Goal: Task Accomplishment & Management: Complete application form

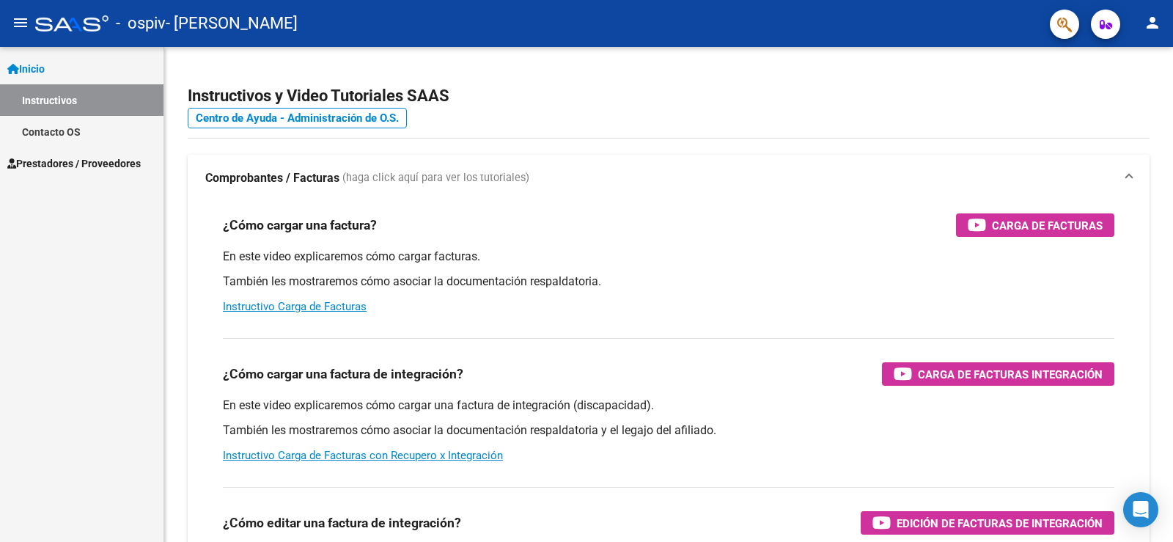
click at [93, 161] on span "Prestadores / Proveedores" at bounding box center [73, 163] width 133 height 16
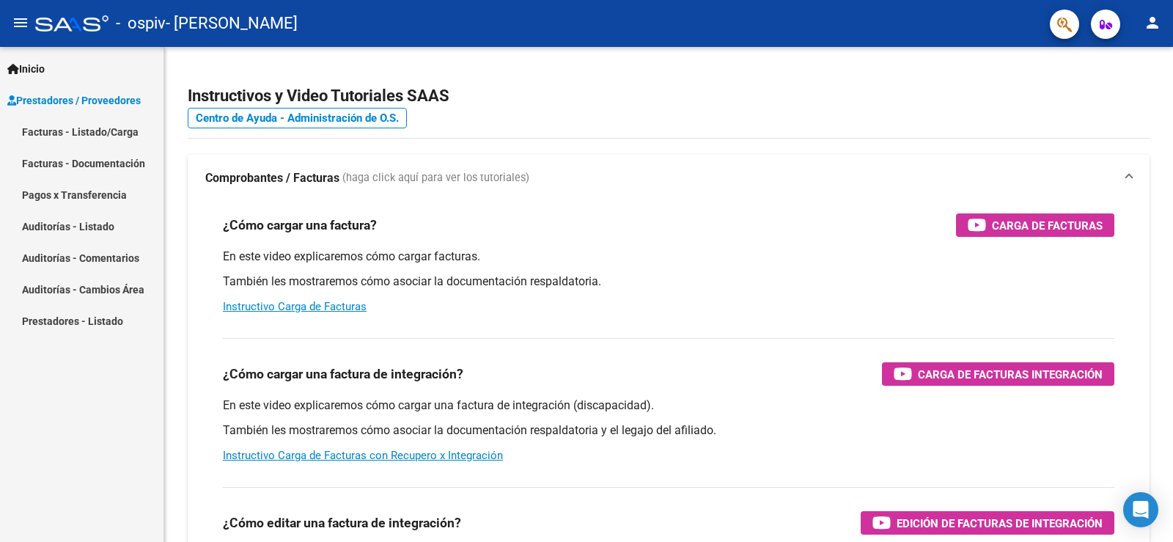
click at [71, 129] on link "Facturas - Listado/Carga" at bounding box center [81, 132] width 163 height 32
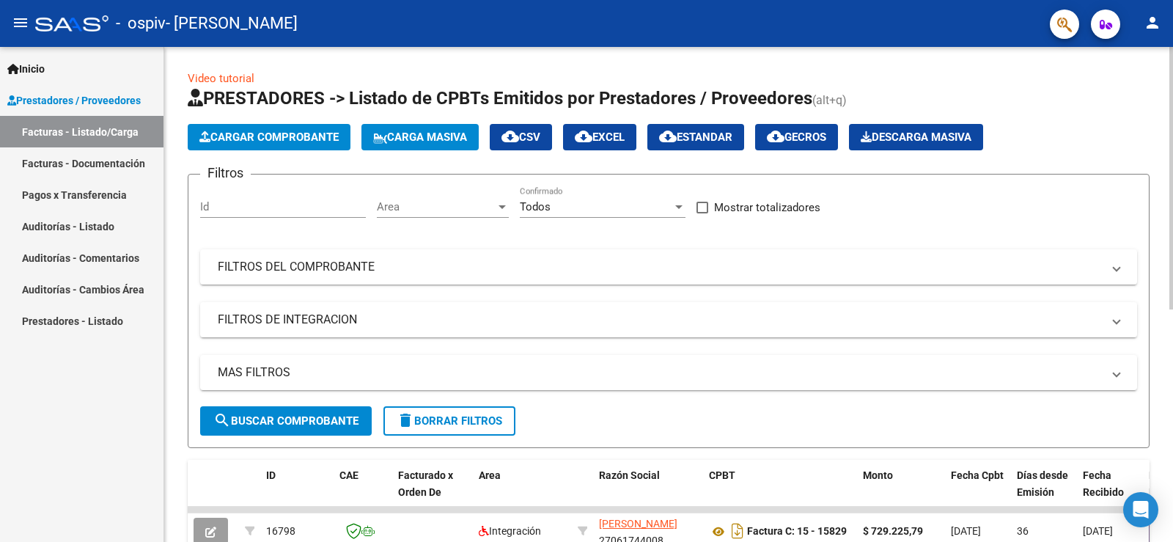
click at [279, 133] on span "Cargar Comprobante" at bounding box center [268, 136] width 139 height 13
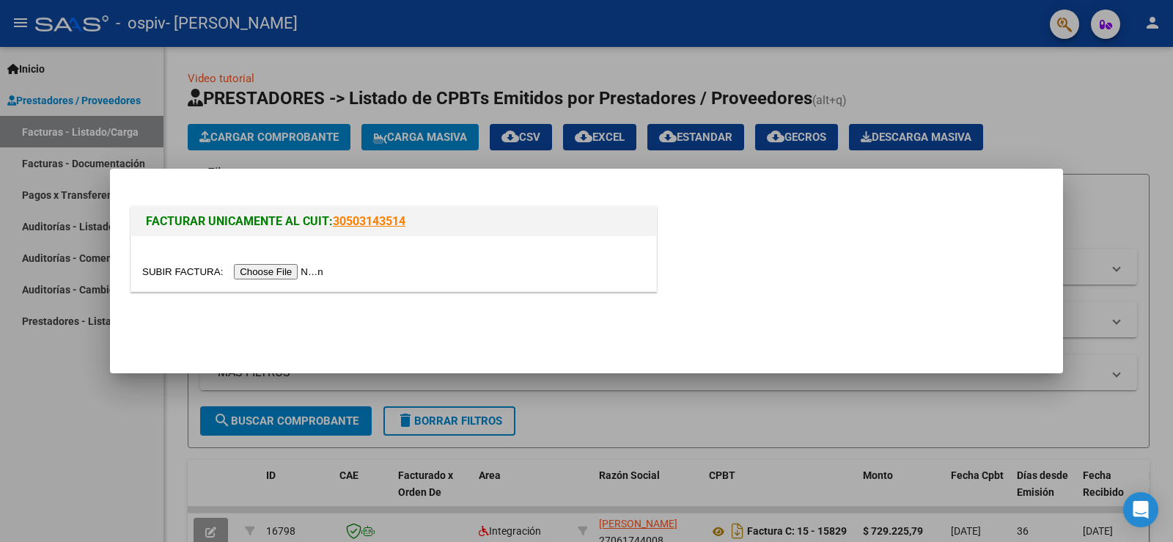
click at [294, 265] on input "file" at bounding box center [234, 271] width 185 height 15
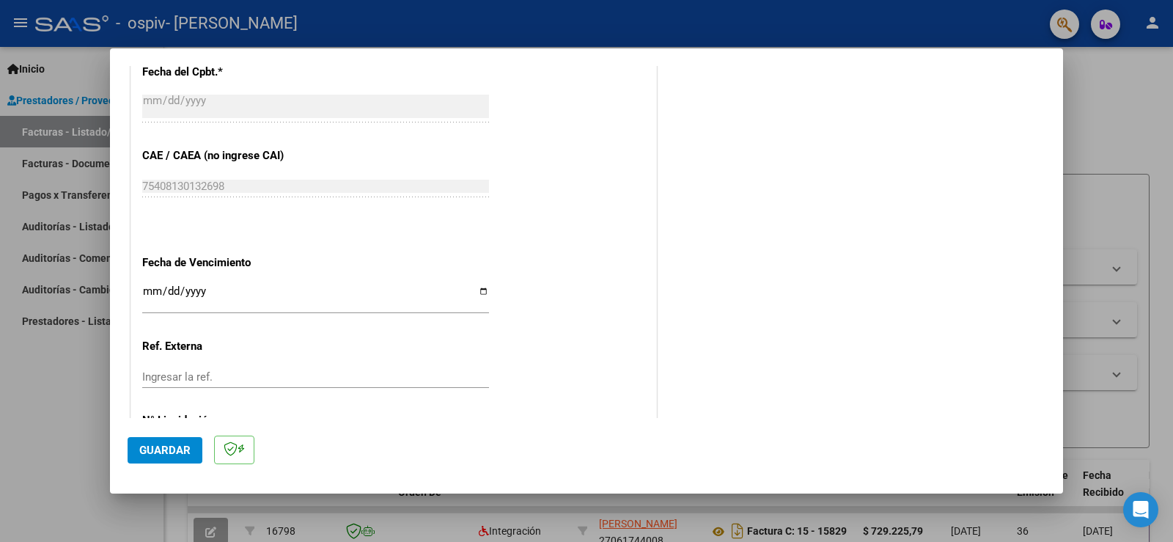
scroll to position [953, 0]
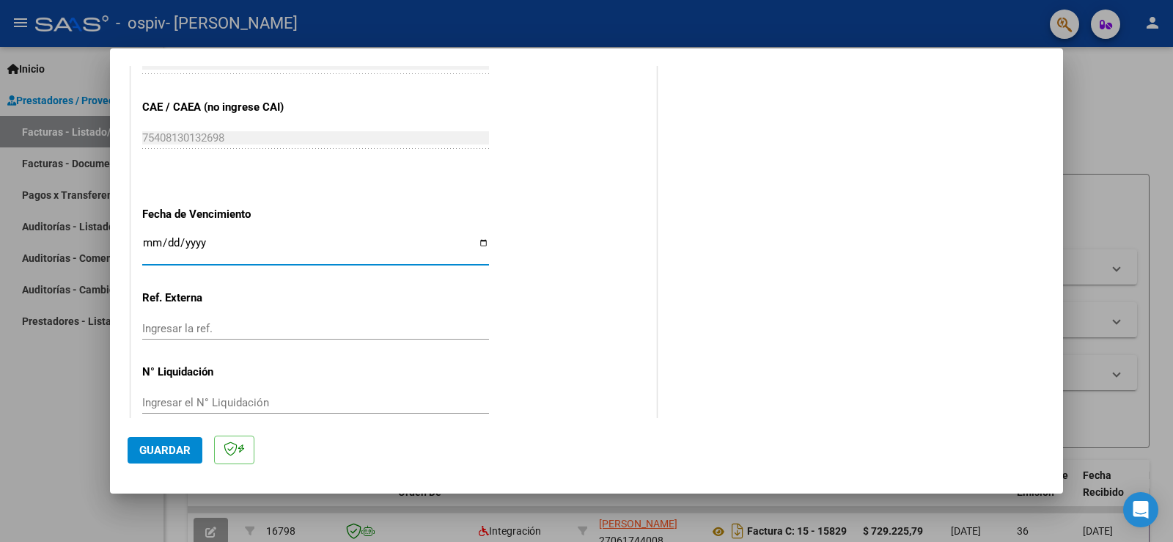
click at [477, 245] on input "Ingresar la fecha" at bounding box center [315, 248] width 347 height 23
type input "[DATE]"
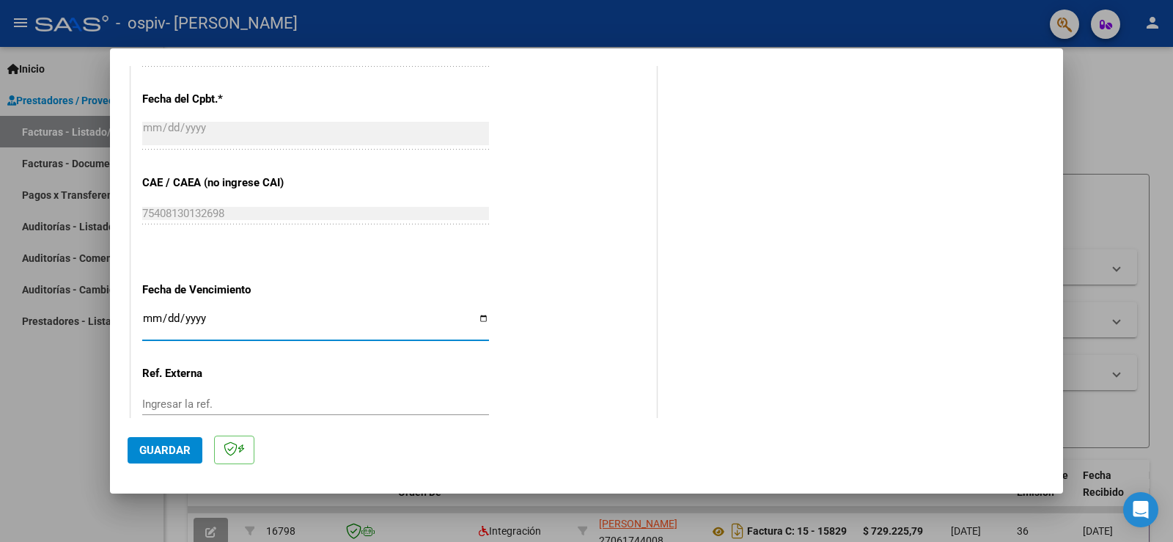
scroll to position [831, 0]
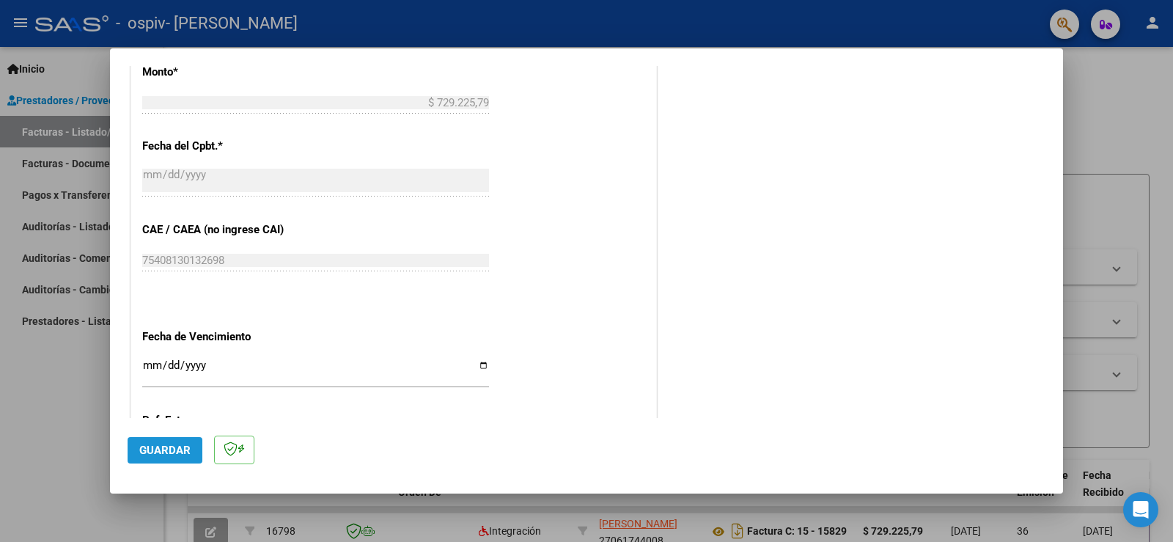
click at [170, 443] on span "Guardar" at bounding box center [164, 449] width 51 height 13
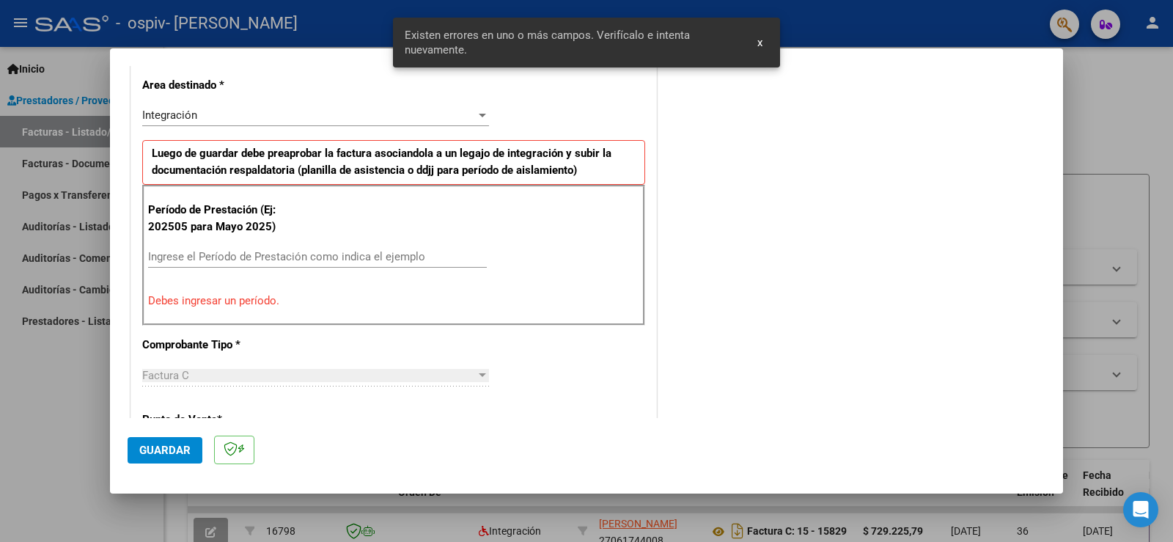
scroll to position [334, 0]
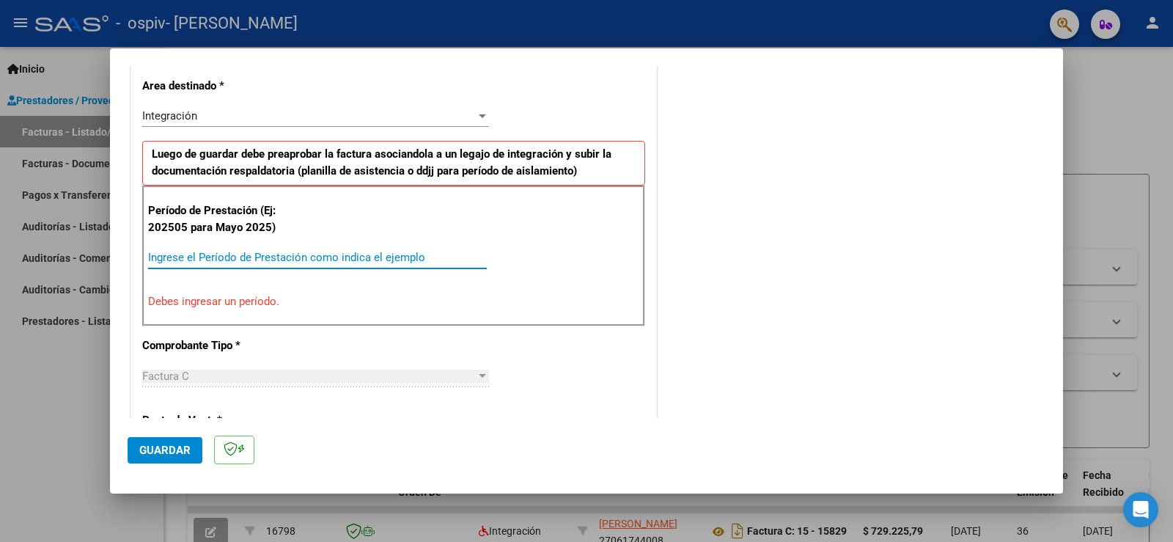
click at [325, 251] on input "Ingrese el Período de Prestación como indica el ejemplo" at bounding box center [317, 257] width 339 height 13
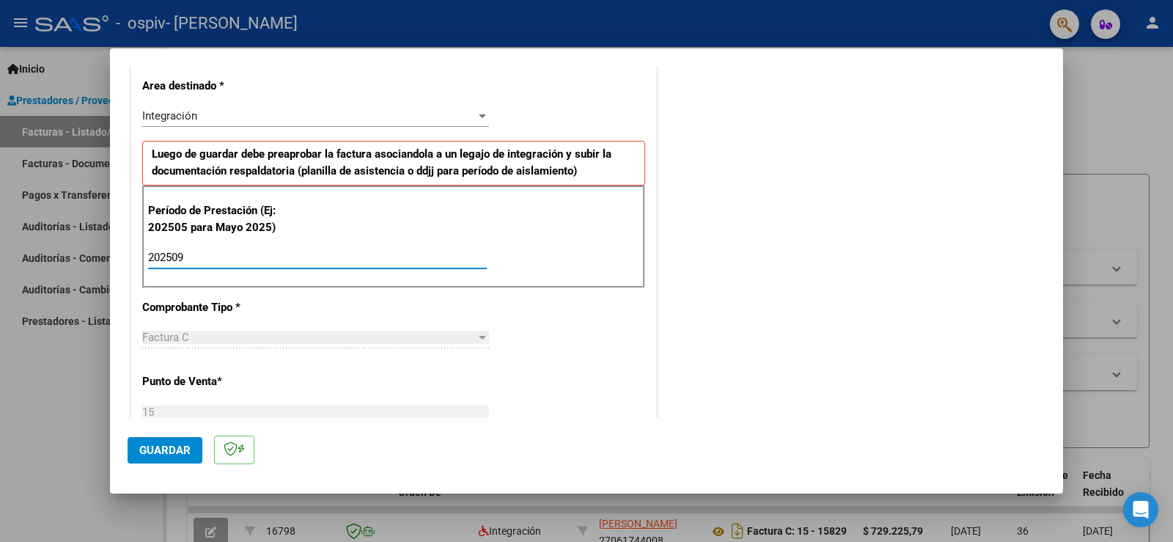
type input "202509"
click at [611, 346] on div "CUIT * 27-06174400-8 Ingresar CUIT ANALISIS PRESTADOR [PERSON_NAME] [PERSON_NAM…" at bounding box center [393, 467] width 525 height 1103
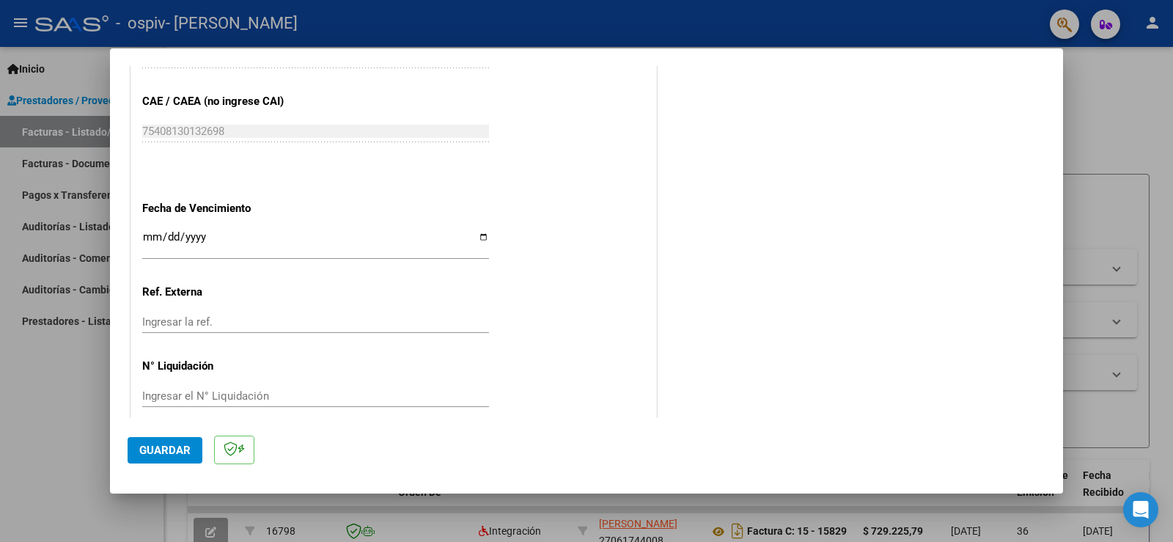
scroll to position [938, 0]
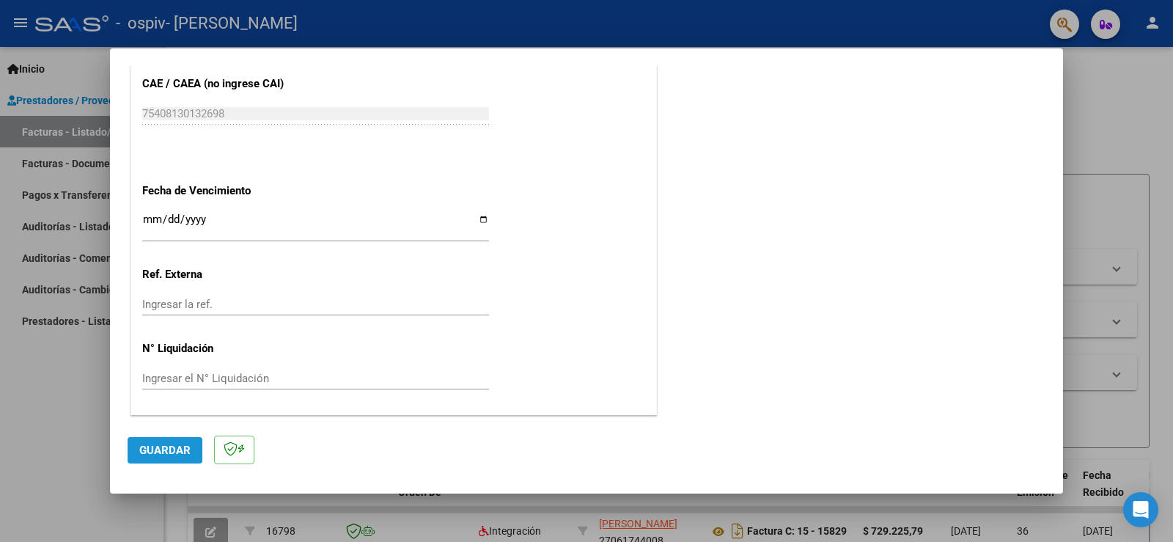
click at [152, 452] on span "Guardar" at bounding box center [164, 449] width 51 height 13
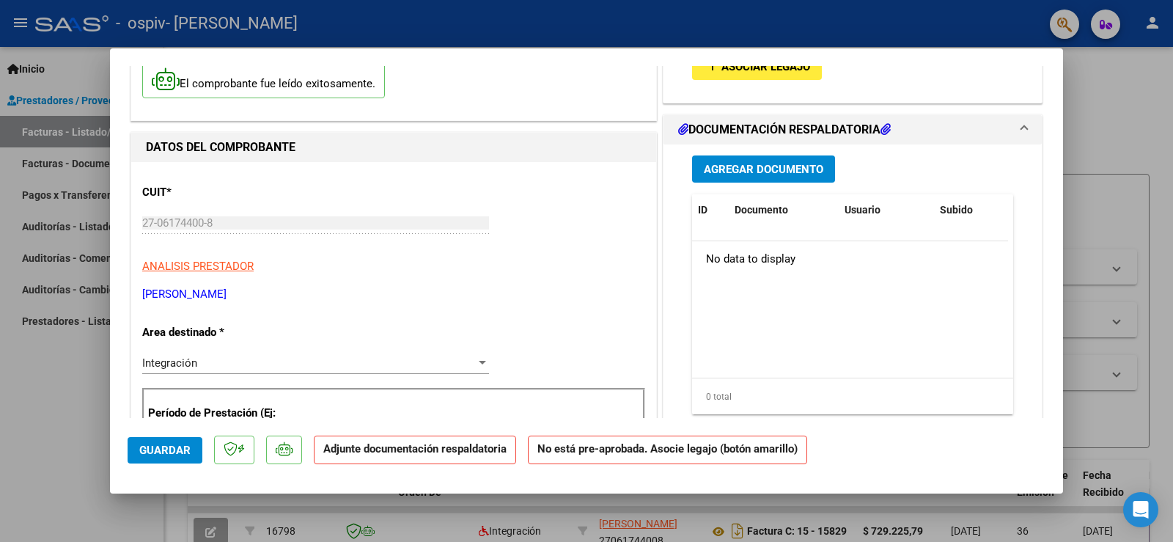
scroll to position [0, 0]
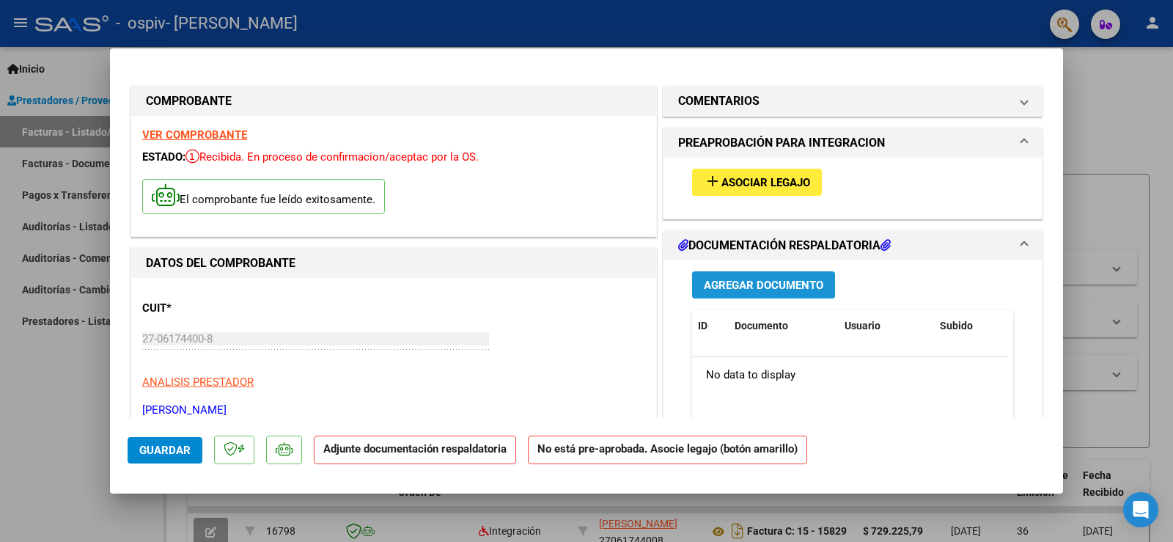
click at [751, 282] on span "Agregar Documento" at bounding box center [763, 285] width 119 height 13
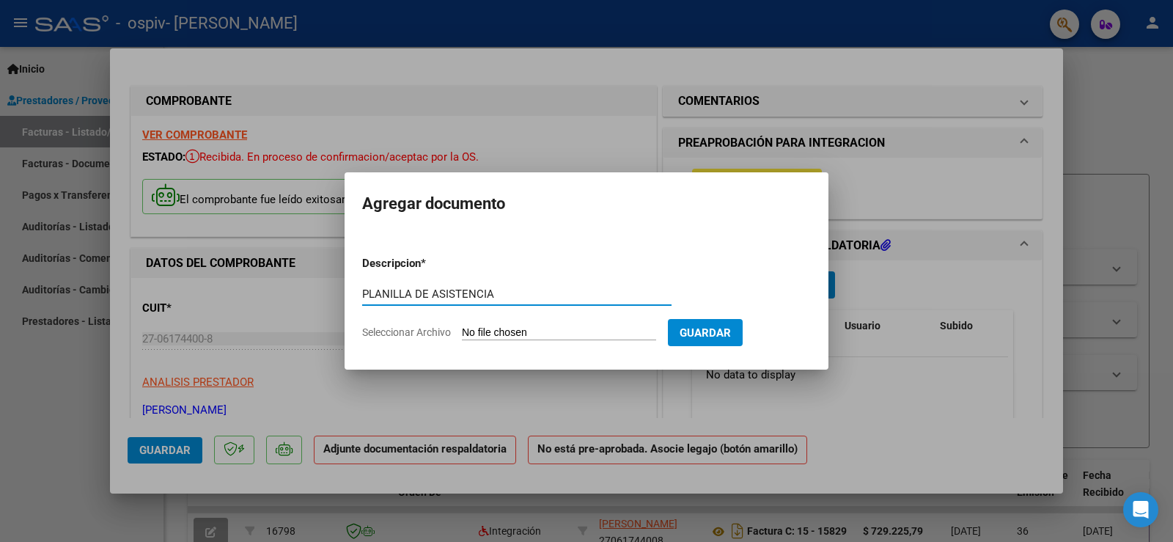
type input "PLANILLA DE ASISTENCIA"
click at [431, 331] on span "Seleccionar Archivo" at bounding box center [406, 332] width 89 height 12
click at [462, 331] on input "Seleccionar Archivo" at bounding box center [559, 333] width 194 height 14
type input "C:\fakepath\DALINA MARTINEZ273.pdf"
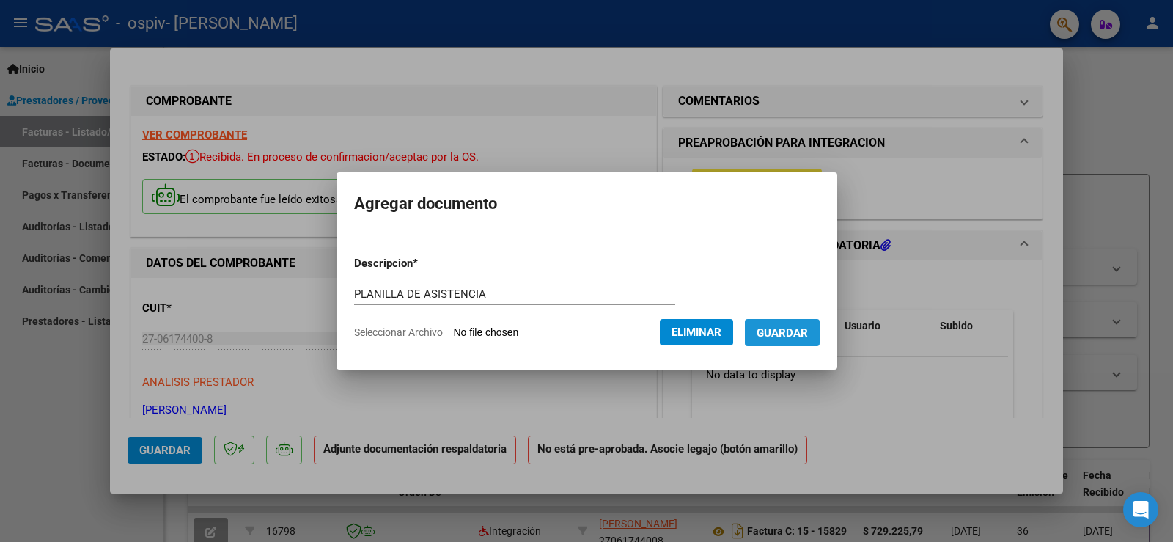
click at [803, 329] on span "Guardar" at bounding box center [781, 332] width 51 height 13
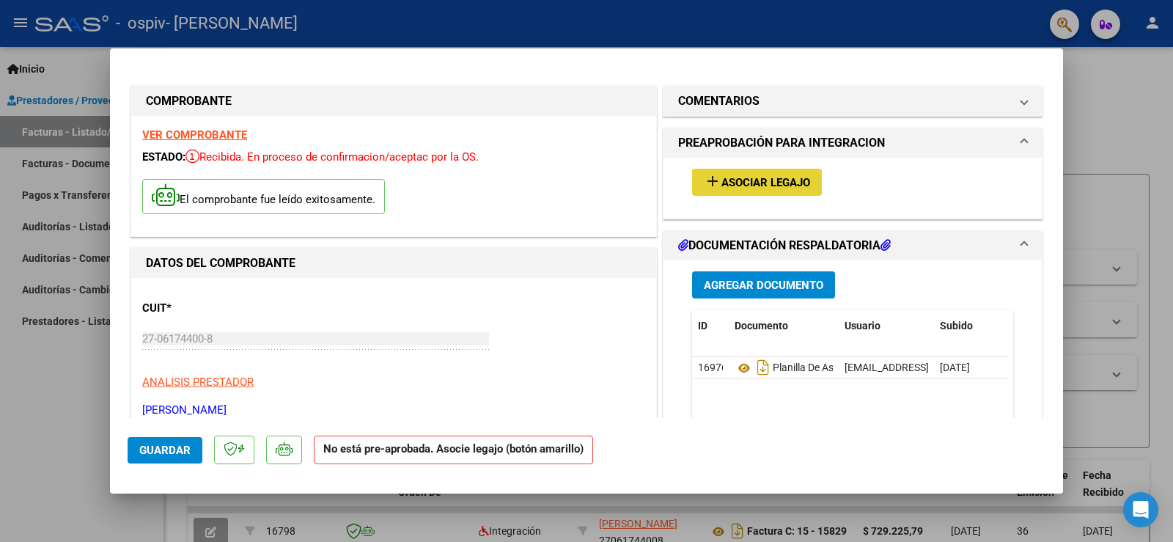
click at [756, 187] on span "Asociar Legajo" at bounding box center [765, 182] width 89 height 13
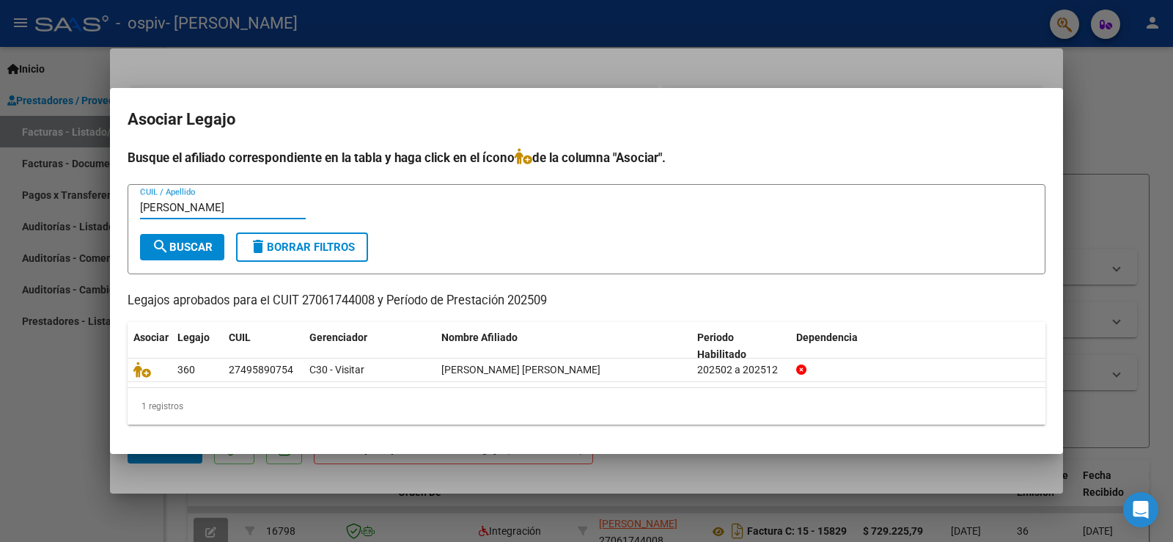
type input "[PERSON_NAME]"
click at [152, 250] on mat-icon "search" at bounding box center [161, 247] width 18 height 18
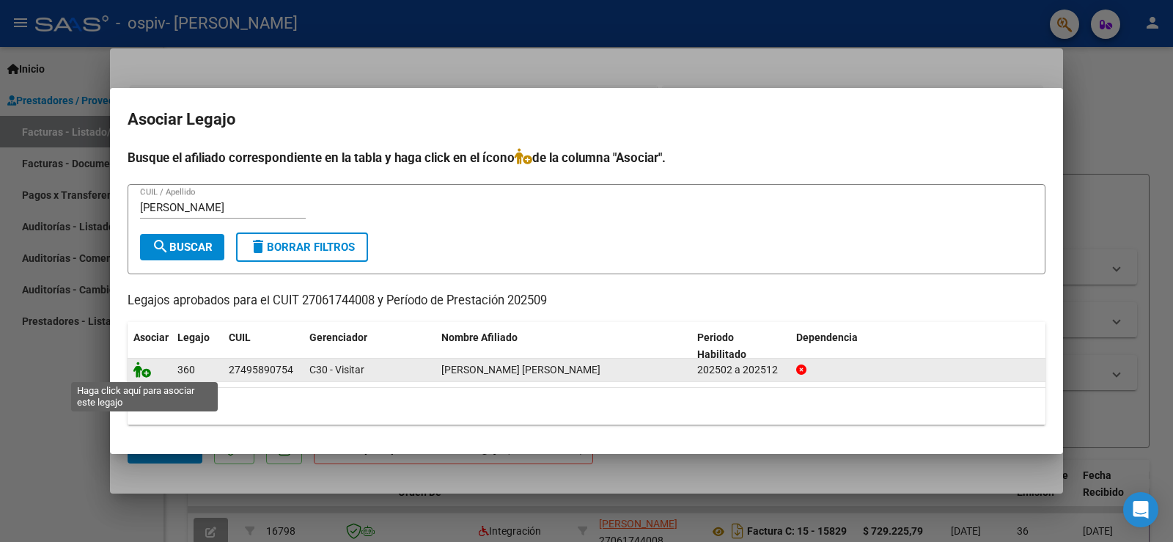
click at [144, 372] on icon at bounding box center [142, 369] width 18 height 16
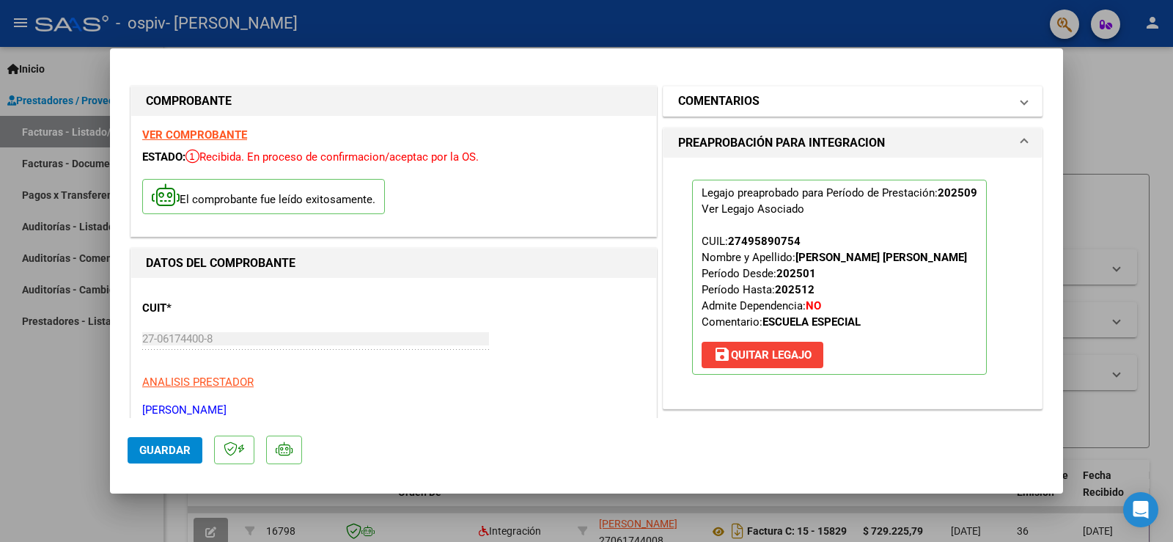
click at [1021, 100] on span at bounding box center [1024, 101] width 6 height 18
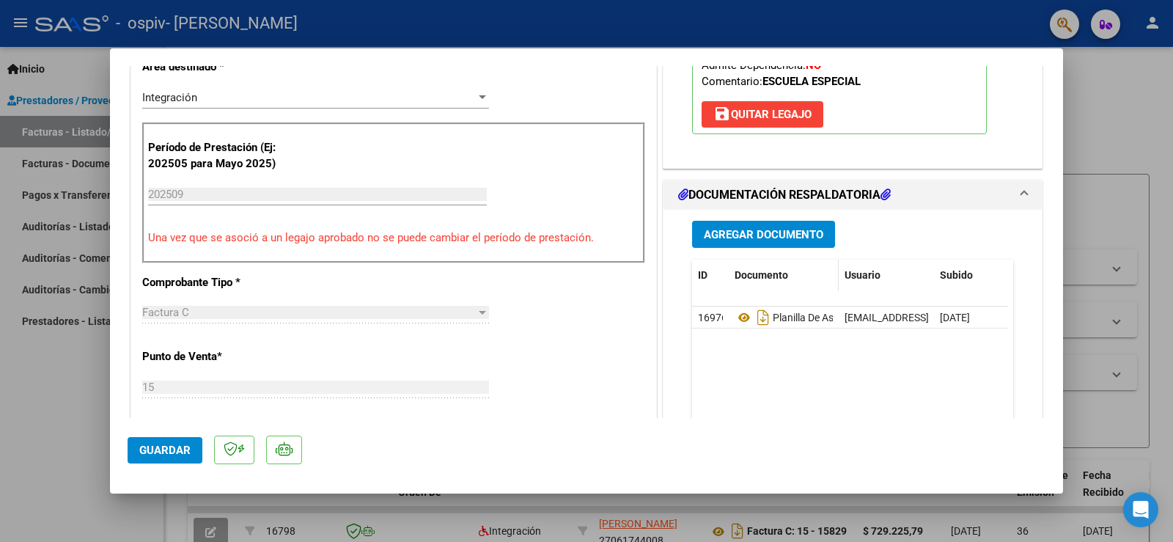
scroll to position [440, 0]
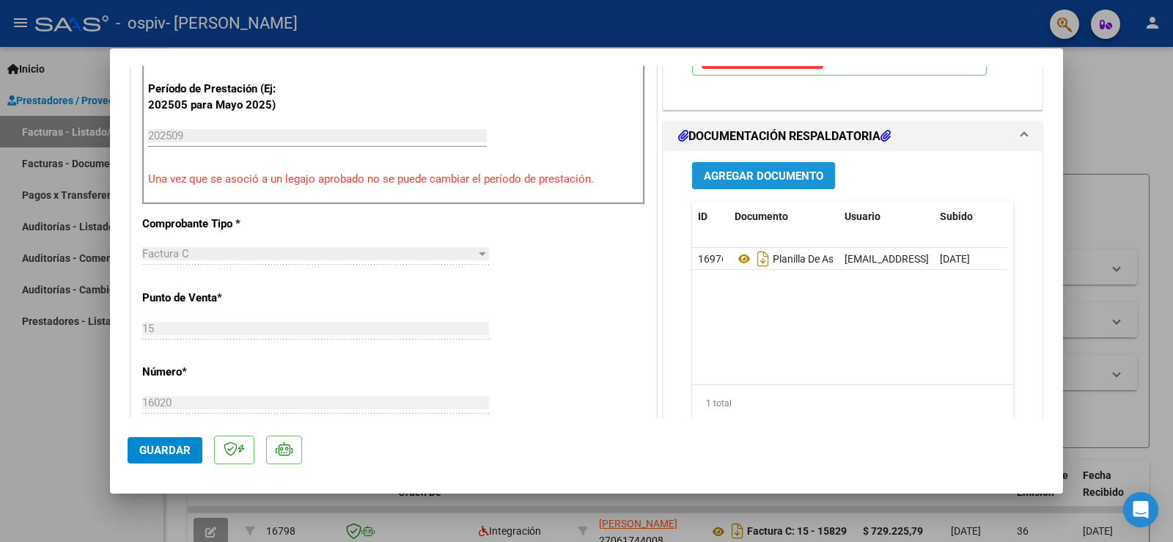
click at [740, 173] on span "Agregar Documento" at bounding box center [763, 175] width 119 height 13
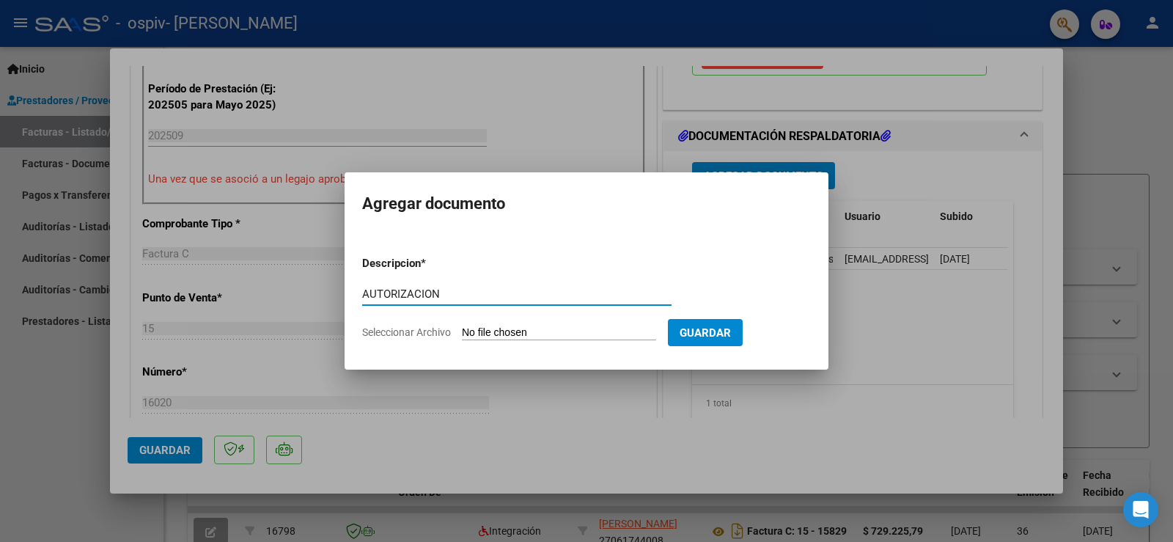
type input "AUTORIZACION"
click at [399, 331] on span "Seleccionar Archivo" at bounding box center [406, 332] width 89 height 12
click at [462, 331] on input "Seleccionar Archivo" at bounding box center [559, 333] width 194 height 14
type input "C:\fakepath\AUTORIZACION 2025.pdf"
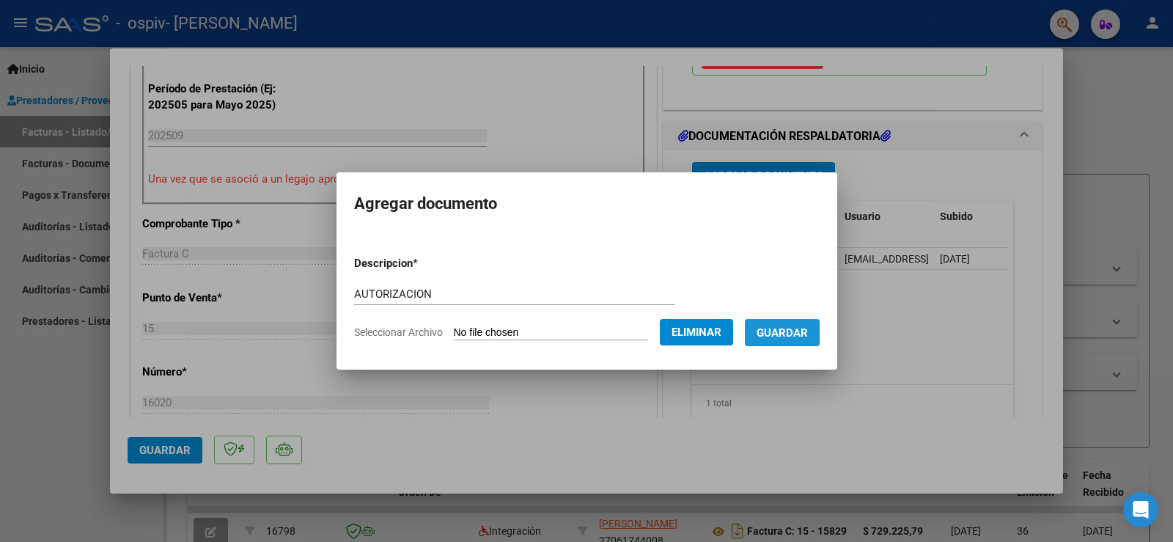
click at [784, 331] on span "Guardar" at bounding box center [781, 332] width 51 height 13
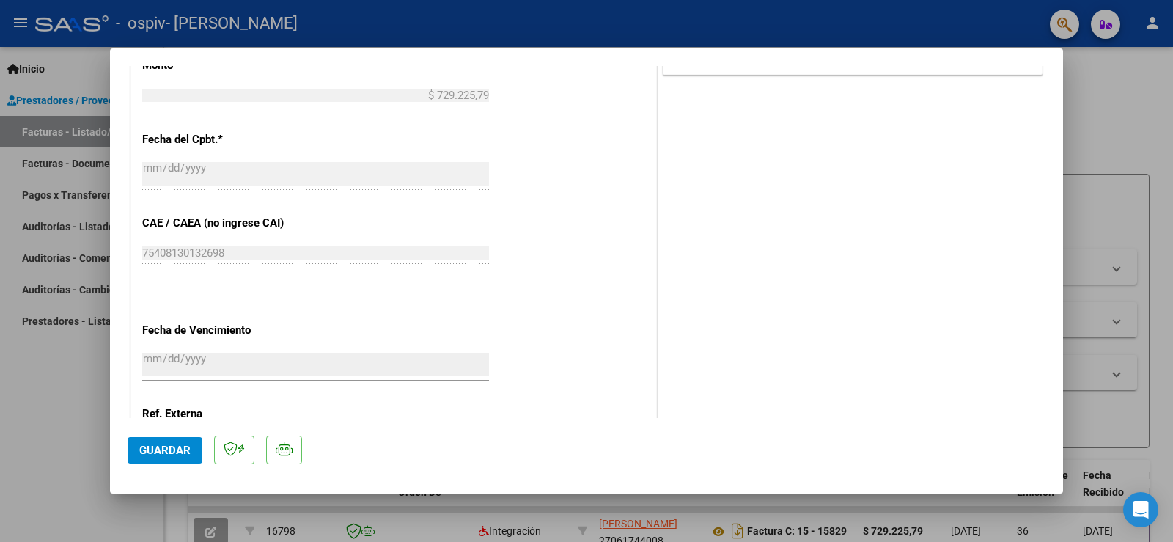
scroll to position [960, 0]
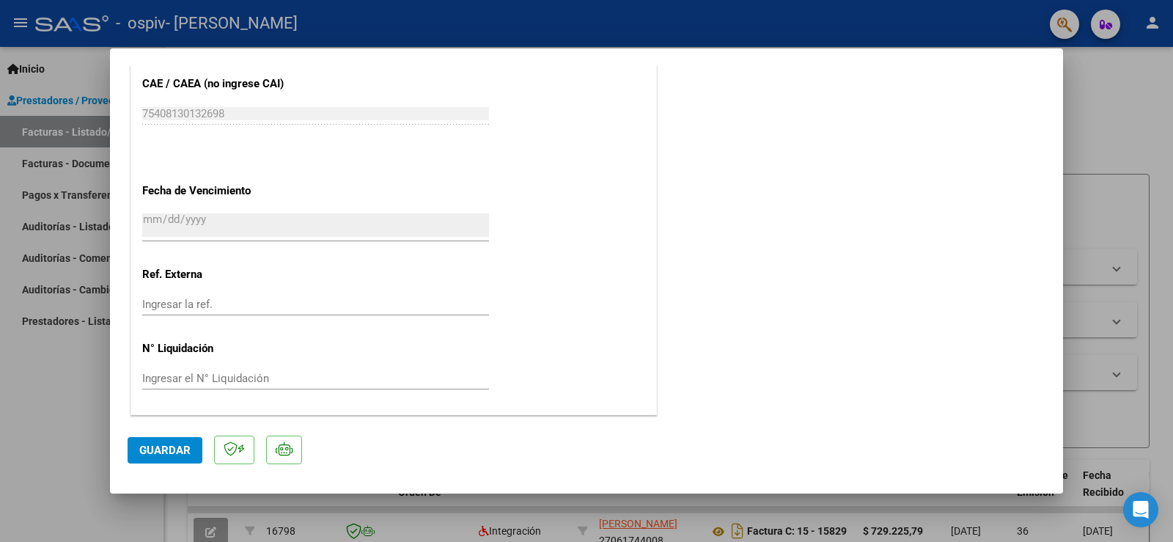
click at [160, 455] on span "Guardar" at bounding box center [164, 449] width 51 height 13
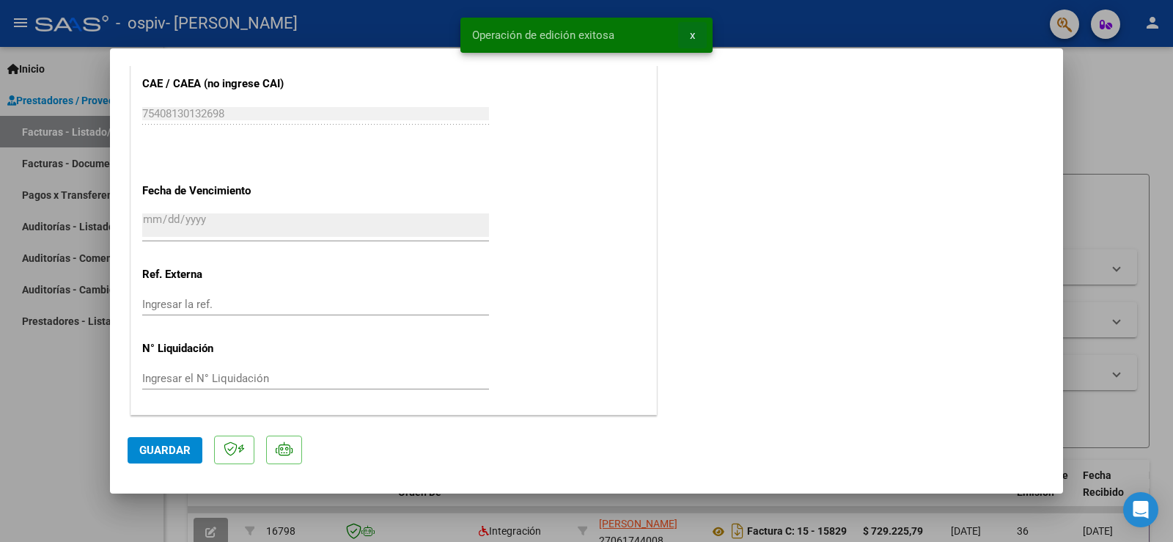
click at [696, 31] on button "x" at bounding box center [692, 35] width 29 height 26
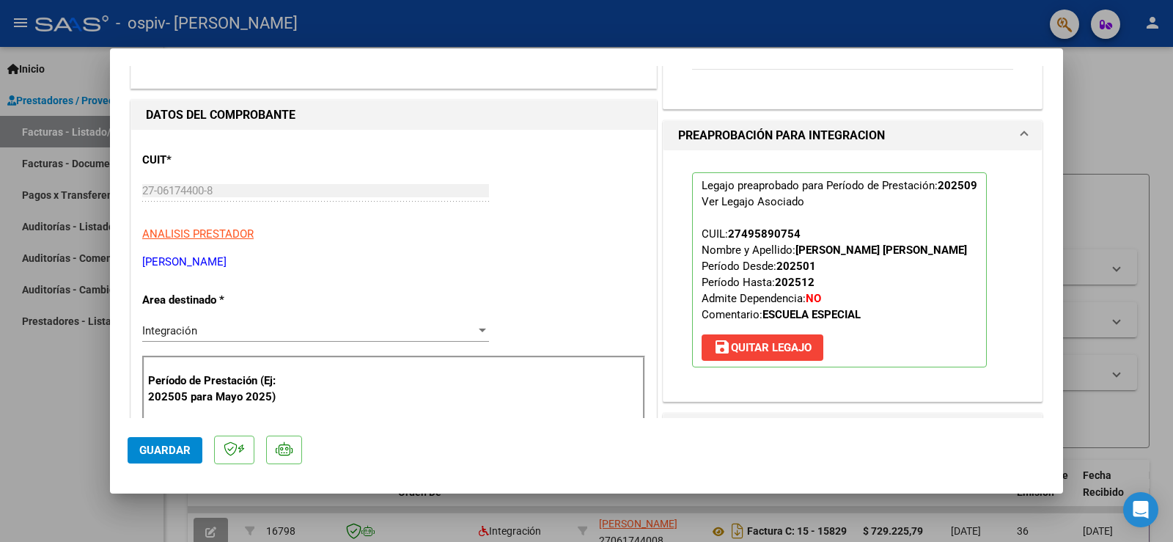
scroll to position [0, 0]
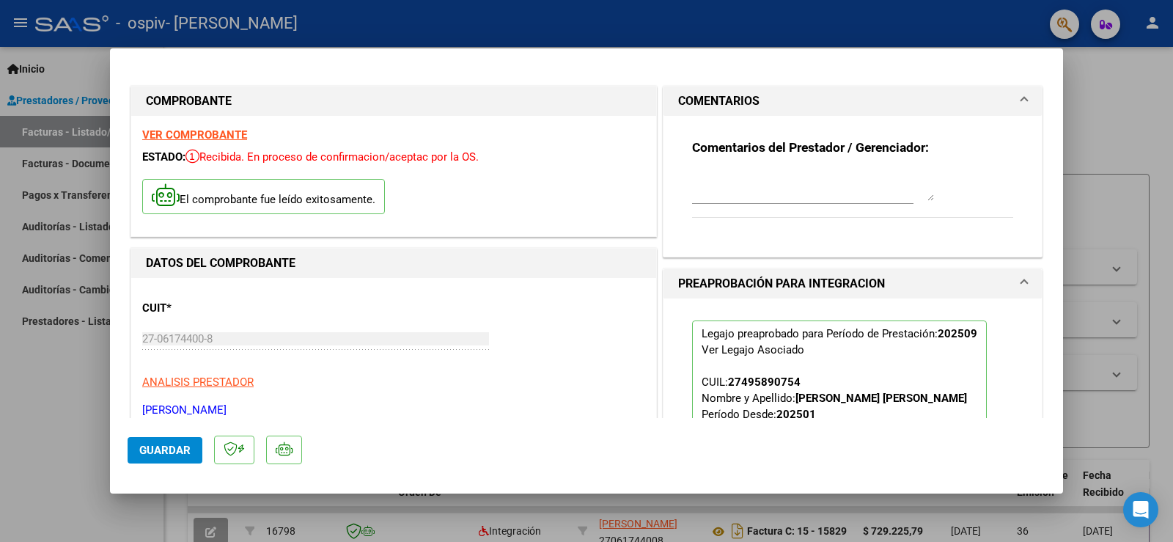
click at [199, 135] on strong "VER COMPROBANTE" at bounding box center [194, 134] width 105 height 13
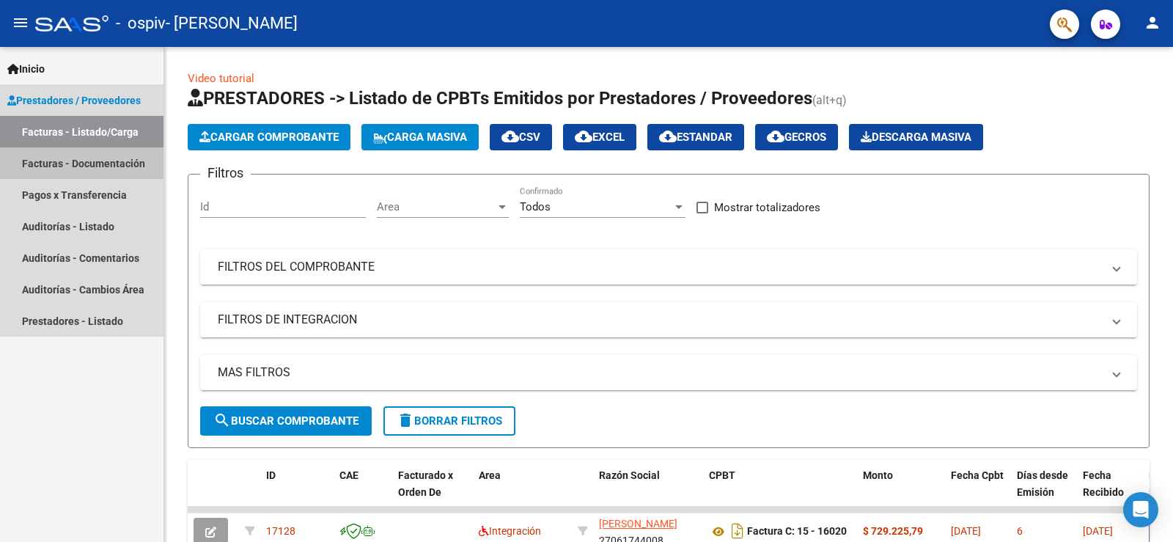
click at [86, 158] on link "Facturas - Documentación" at bounding box center [81, 163] width 163 height 32
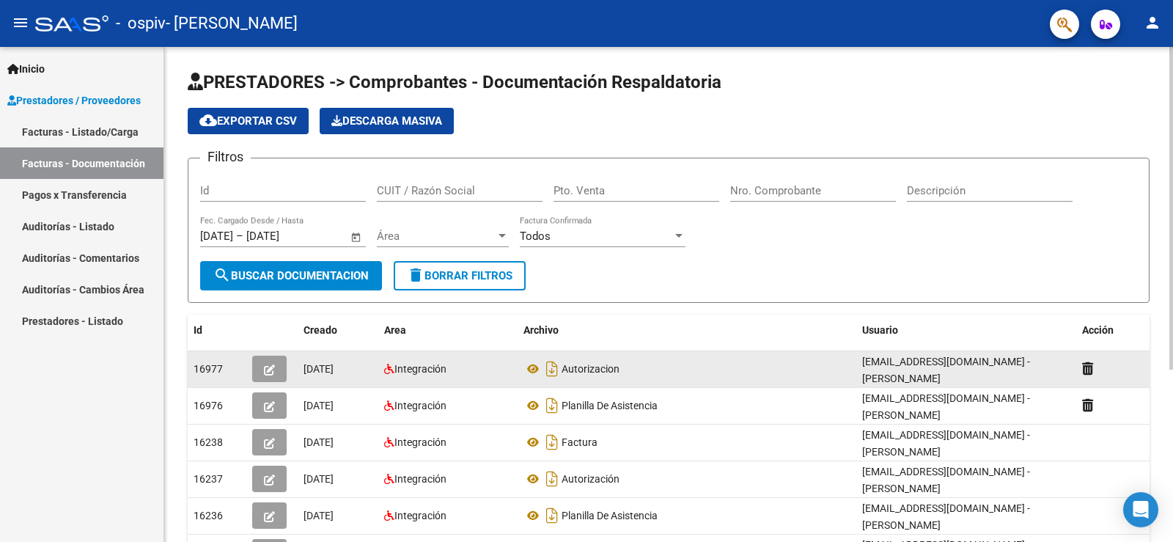
click at [268, 369] on icon "button" at bounding box center [269, 369] width 11 height 11
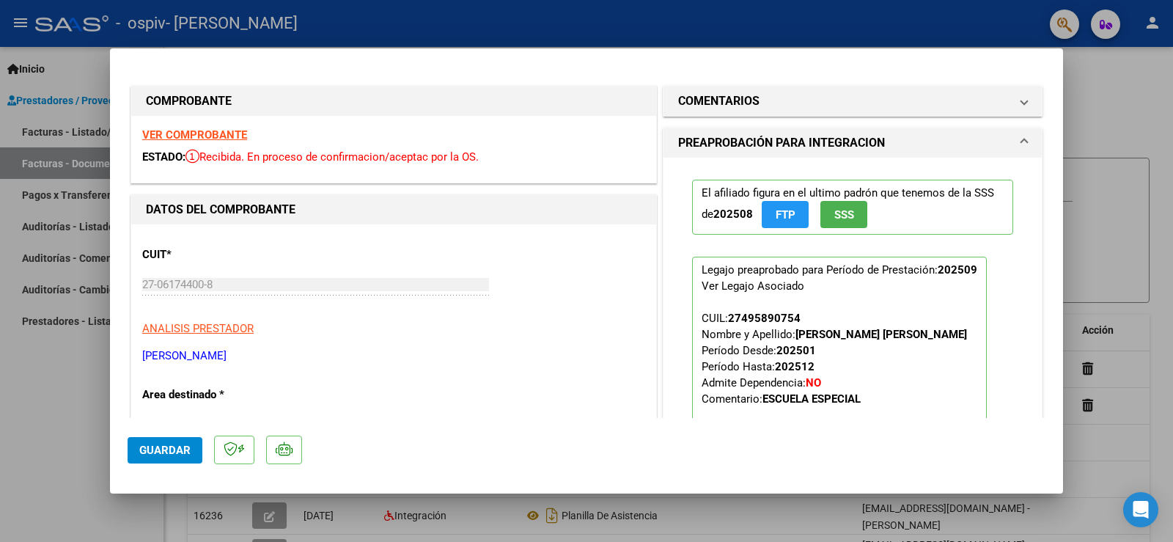
click at [200, 134] on strong "VER COMPROBANTE" at bounding box center [194, 134] width 105 height 13
type input "$ 0,00"
